Goal: Task Accomplishment & Management: Manage account settings

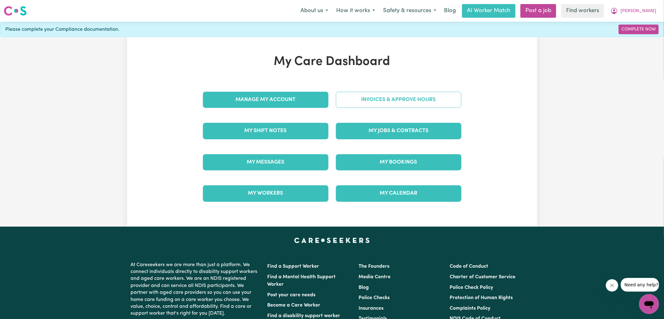
click at [351, 105] on link "Invoices & Approve Hours" at bounding box center [398, 100] width 125 height 16
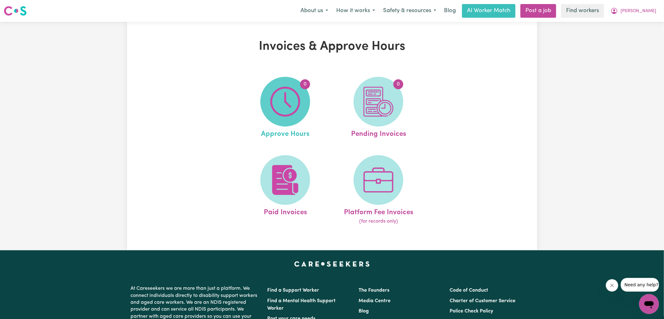
click at [299, 109] on img at bounding box center [285, 102] width 30 height 30
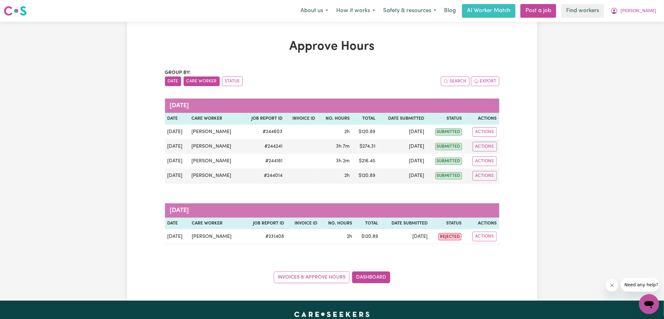
click at [198, 83] on button "Care Worker" at bounding box center [202, 81] width 36 height 10
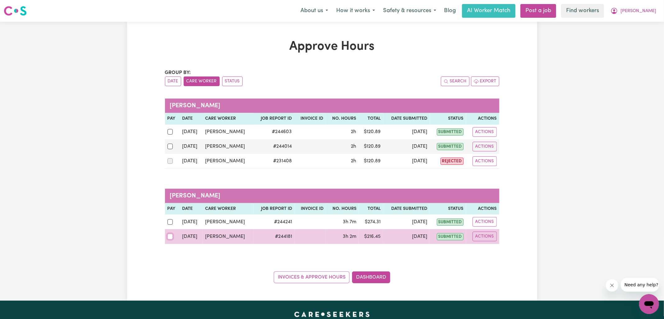
click at [171, 233] on input "checkbox" at bounding box center [170, 236] width 6 height 6
checkbox input "true"
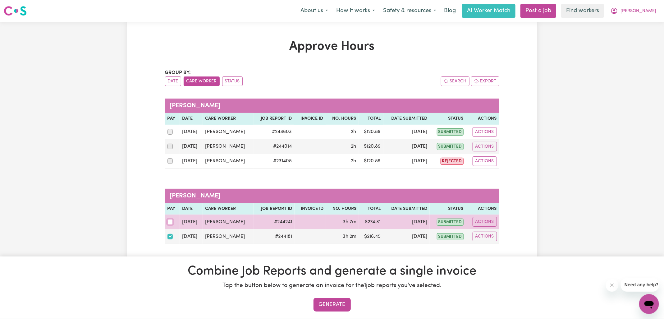
click at [170, 219] on input "checkbox" at bounding box center [170, 222] width 6 height 6
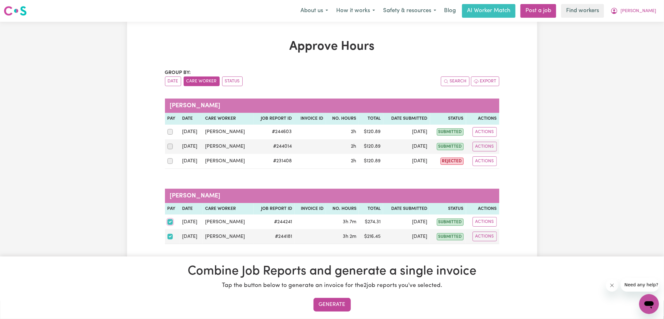
scroll to position [2, 0]
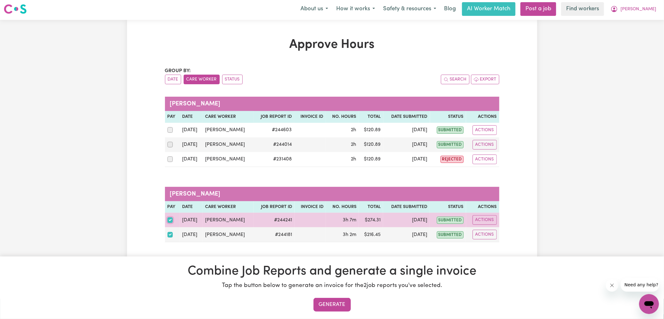
click at [168, 219] on input "checkbox" at bounding box center [170, 220] width 6 height 6
checkbox input "false"
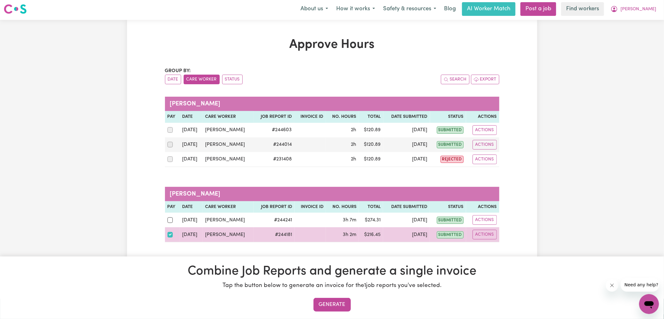
click at [169, 230] on div at bounding box center [172, 234] width 10 height 8
click at [169, 232] on input "checkbox" at bounding box center [170, 235] width 6 height 6
checkbox input "false"
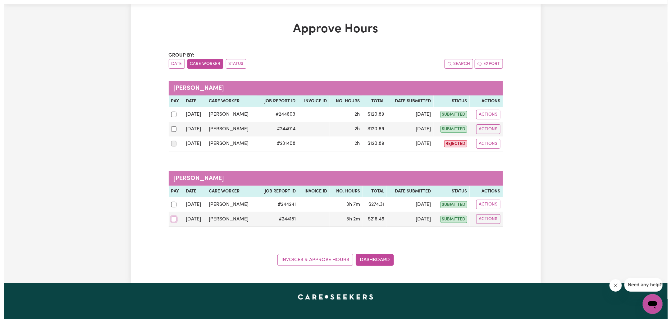
scroll to position [18, 0]
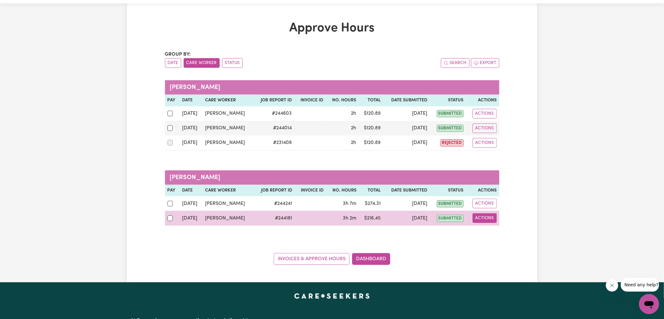
click at [484, 217] on button "Actions" at bounding box center [484, 218] width 24 height 10
click at [505, 229] on link "View Job Report" at bounding box center [500, 232] width 53 height 12
select select "pm"
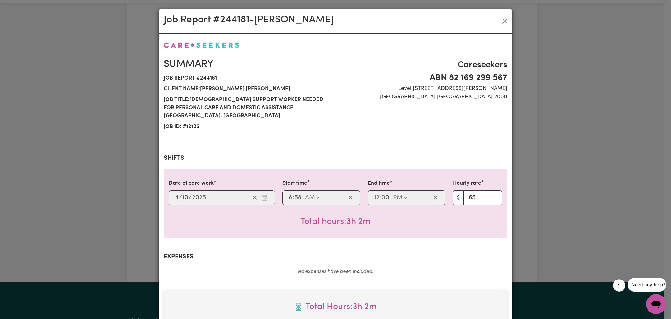
scroll to position [168, 0]
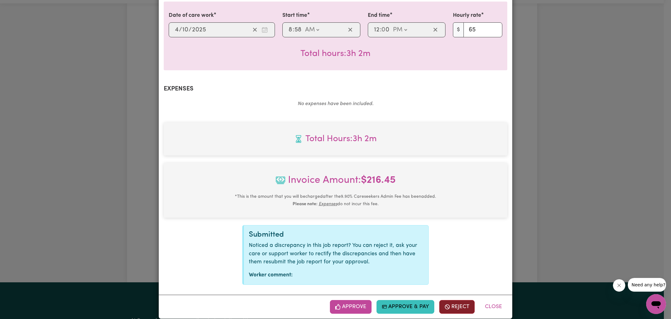
click at [452, 300] on button "Reject" at bounding box center [456, 307] width 35 height 14
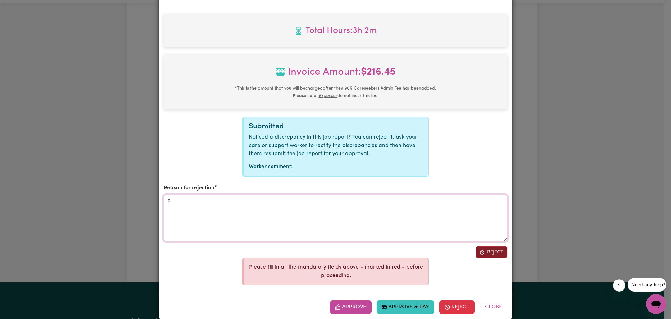
type textarea "x"
click at [492, 247] on button "Reject" at bounding box center [491, 252] width 32 height 12
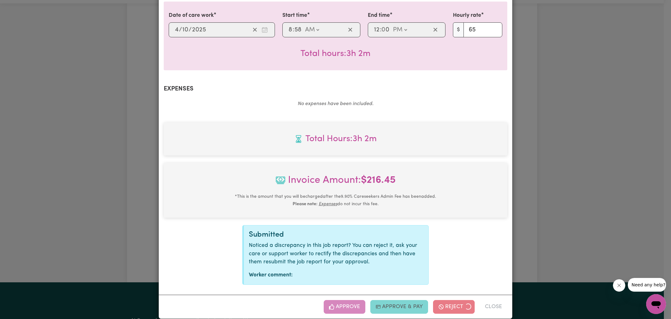
click at [567, 189] on div "Job Report # 244181 - [PERSON_NAME] Summary Job report # 244181 Client name: [P…" at bounding box center [335, 159] width 671 height 319
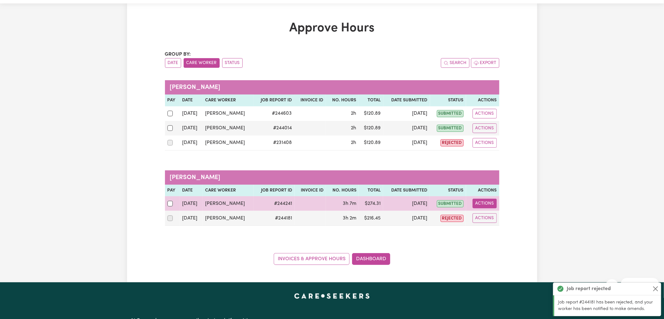
click at [490, 205] on button "Actions" at bounding box center [484, 203] width 24 height 10
click at [510, 215] on link "View Job Report" at bounding box center [500, 217] width 53 height 12
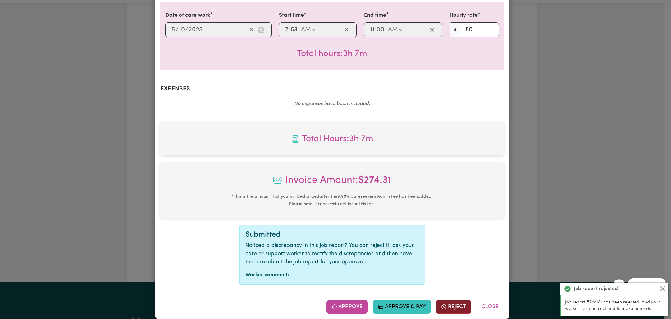
click at [454, 301] on button "Reject" at bounding box center [453, 307] width 35 height 14
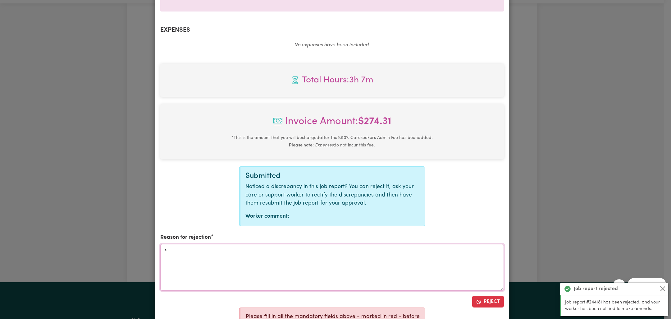
scroll to position [276, 0]
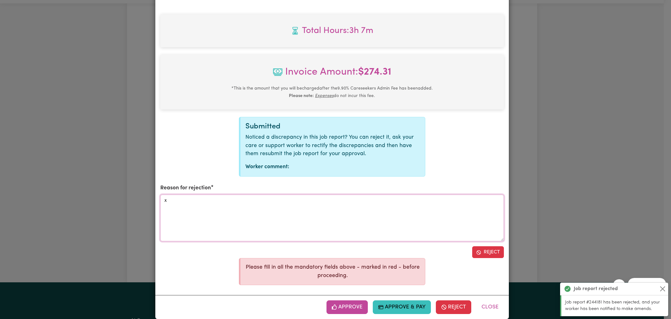
type textarea "x"
click at [480, 237] on div "Summary Job report # 244241 Client name: [PERSON_NAME] [PERSON_NAME] Job title:…" at bounding box center [331, 11] width 343 height 492
drag, startPoint x: 486, startPoint y: 242, endPoint x: 520, endPoint y: 233, distance: 35.3
click at [486, 246] on button "Reject" at bounding box center [488, 252] width 32 height 12
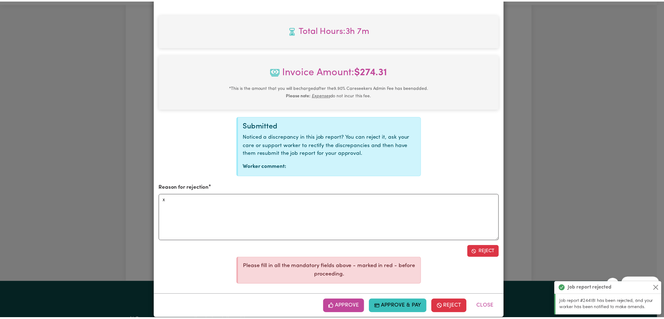
scroll to position [168, 0]
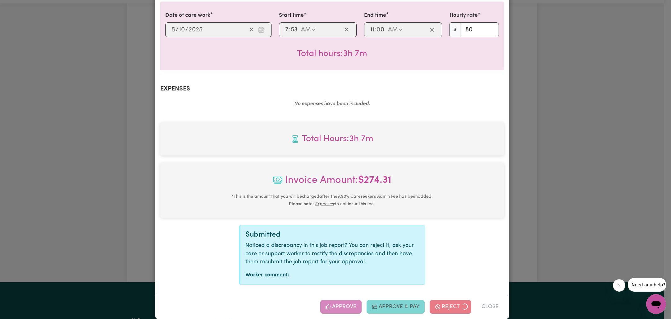
click at [551, 222] on div "Job Report # 244241 - [PERSON_NAME] Summary Job report # 244241 Client name: [P…" at bounding box center [335, 159] width 671 height 319
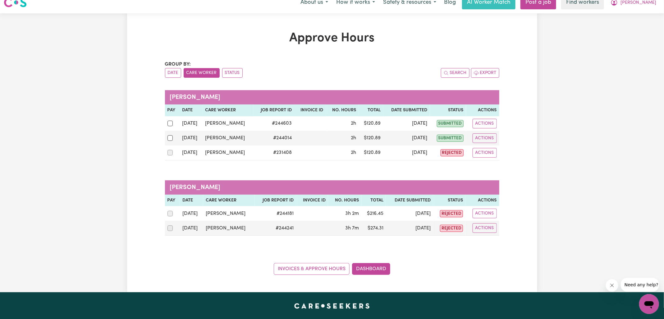
scroll to position [0, 0]
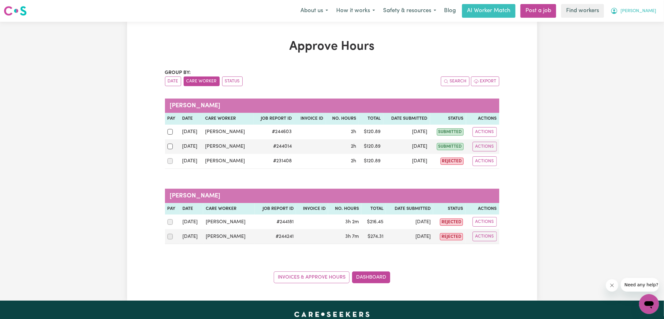
click at [618, 11] on icon "My Account" at bounding box center [613, 10] width 7 height 7
click at [627, 34] on link "Logout" at bounding box center [634, 36] width 49 height 12
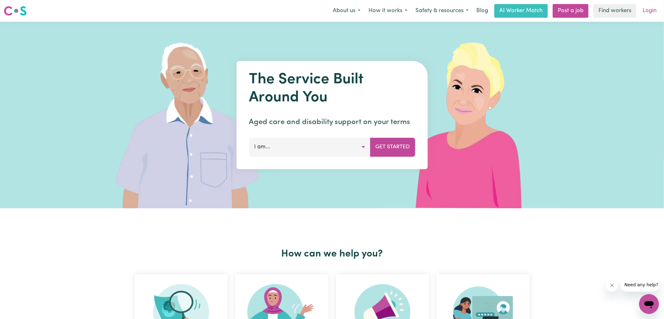
click at [642, 11] on link "Login" at bounding box center [648, 11] width 21 height 14
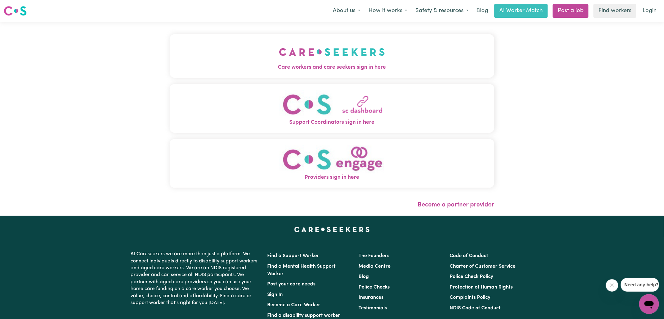
click at [283, 69] on span "Care workers and care seekers sign in here" at bounding box center [332, 67] width 324 height 8
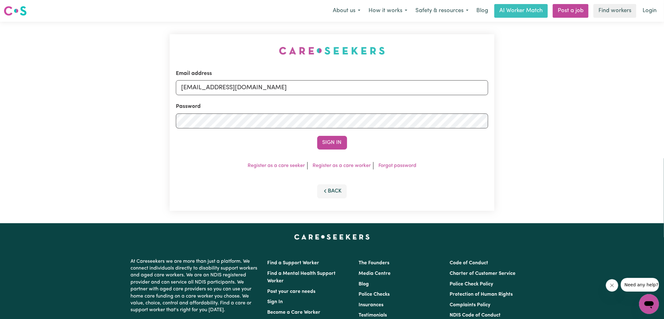
click at [165, 32] on div "Email address [EMAIL_ADDRESS][DOMAIN_NAME] Password Sign In Register as a care …" at bounding box center [332, 122] width 664 height 201
drag, startPoint x: 218, startPoint y: 88, endPoint x: 486, endPoint y: 97, distance: 268.4
click at [486, 97] on form "Email address [EMAIL_ADDRESS][DOMAIN_NAME] Password Sign In" at bounding box center [332, 110] width 312 height 80
type input "SUPERUSER~[EMAIL_ADDRESS][DOMAIN_NAME]"
click at [317, 136] on button "Sign In" at bounding box center [332, 143] width 30 height 14
